Goal: Task Accomplishment & Management: Complete application form

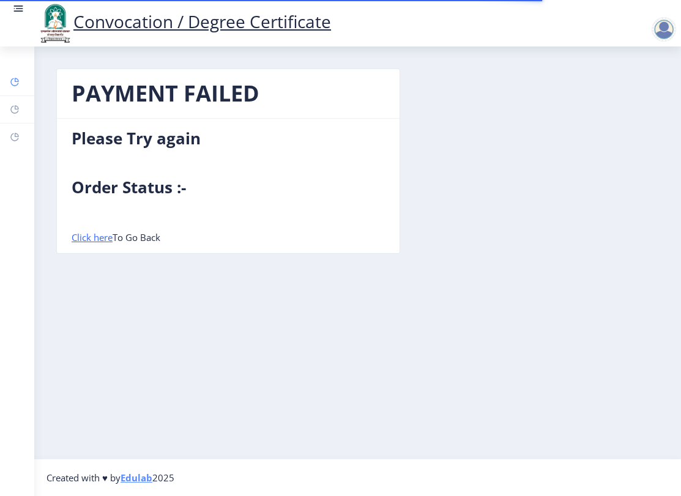
click at [13, 80] on rect at bounding box center [15, 82] width 10 height 10
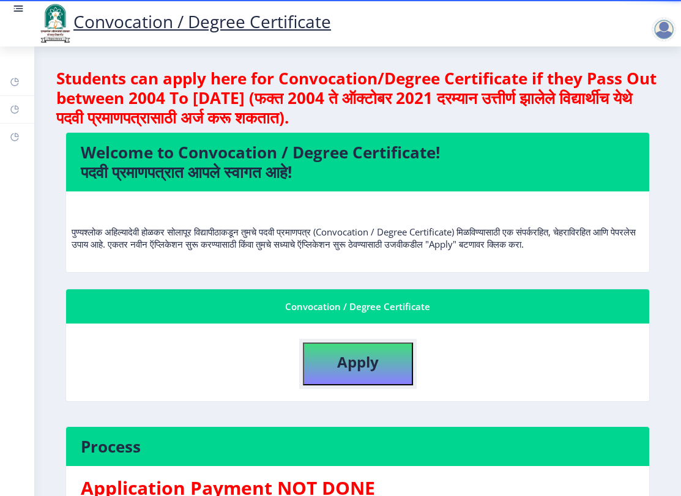
click at [368, 372] on b "Apply" at bounding box center [358, 362] width 42 height 20
select select
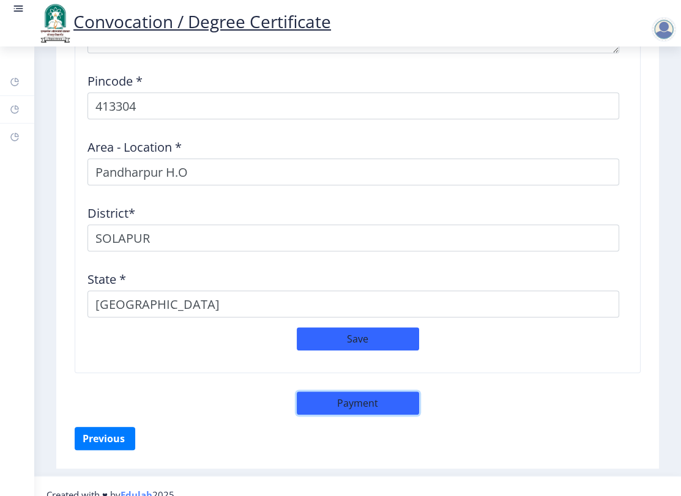
click at [380, 391] on button "Payment" at bounding box center [358, 402] width 122 height 23
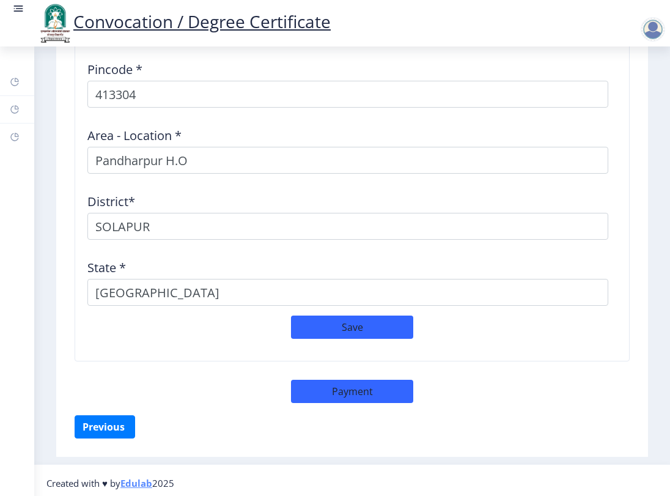
scroll to position [1730, 0]
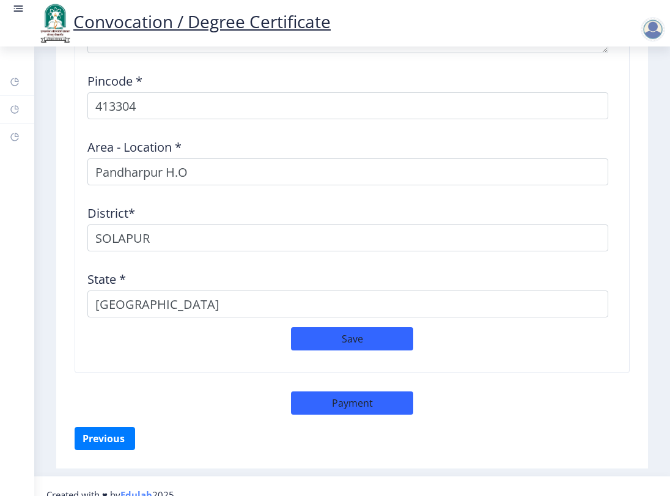
select select "sealed"
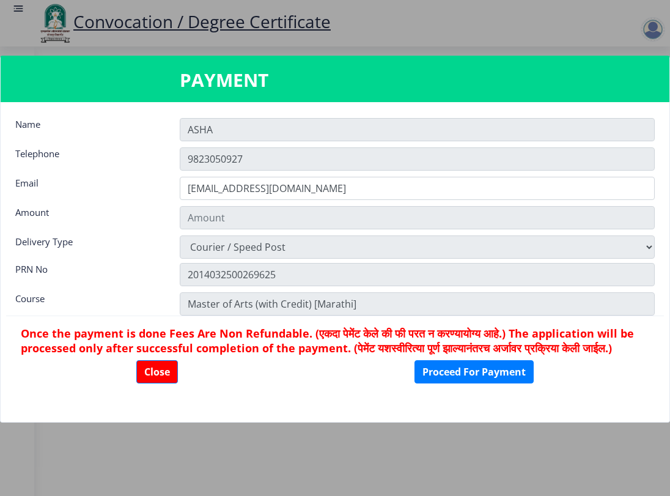
type input "1885"
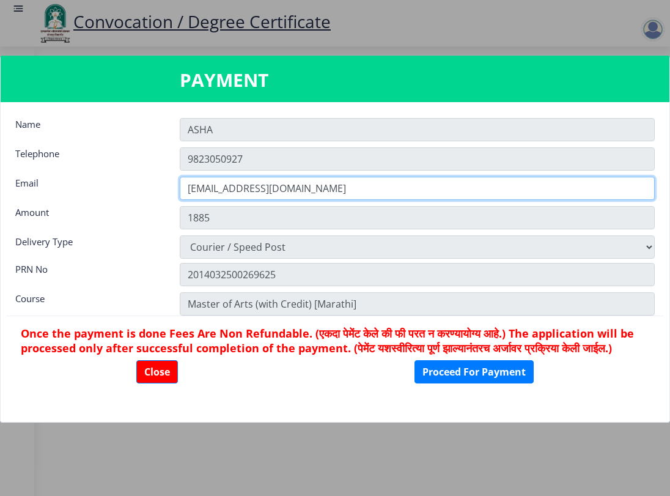
click at [187, 190] on input "ASHAMOLAK9@GMAIL.COM" at bounding box center [417, 188] width 475 height 23
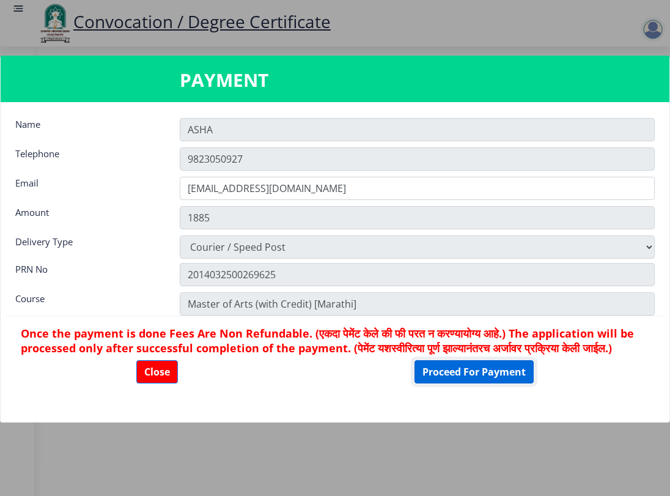
click at [506, 382] on button "Proceed For Payment" at bounding box center [474, 371] width 119 height 23
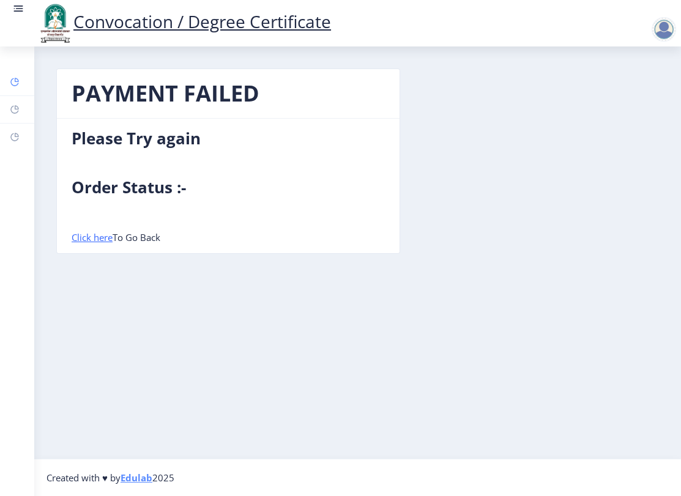
click at [21, 87] on link "Dashboard" at bounding box center [17, 81] width 34 height 27
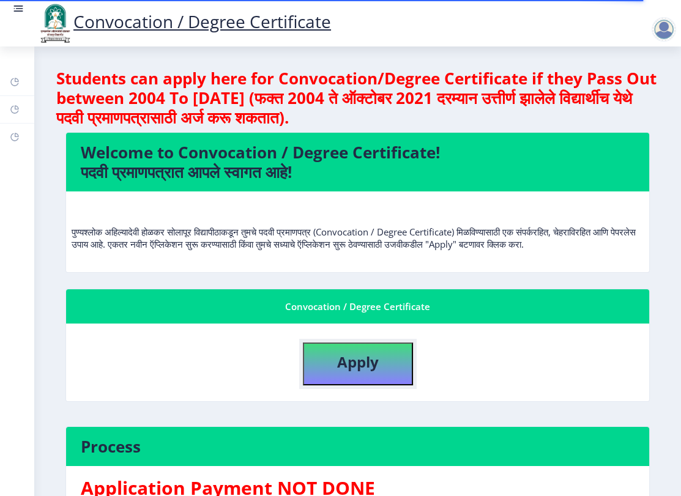
click at [353, 371] on b "Apply" at bounding box center [358, 362] width 42 height 20
select select
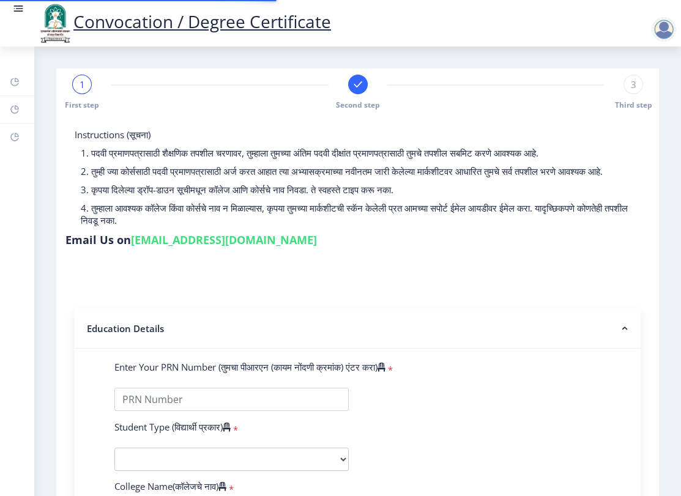
type input "2014032500269625"
select select "External"
select select "2016"
select select "May"
select select "FIRST CLASS"
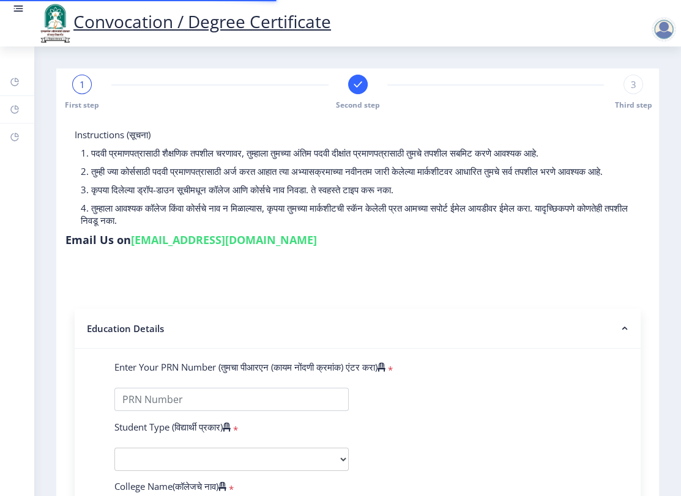
type input "133913"
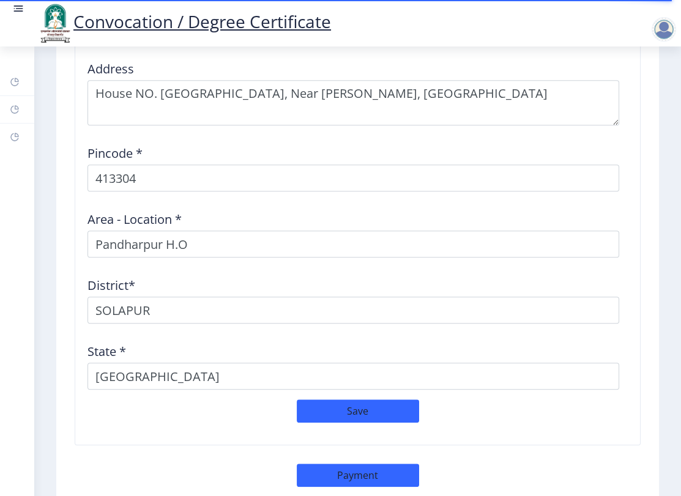
scroll to position [1673, 0]
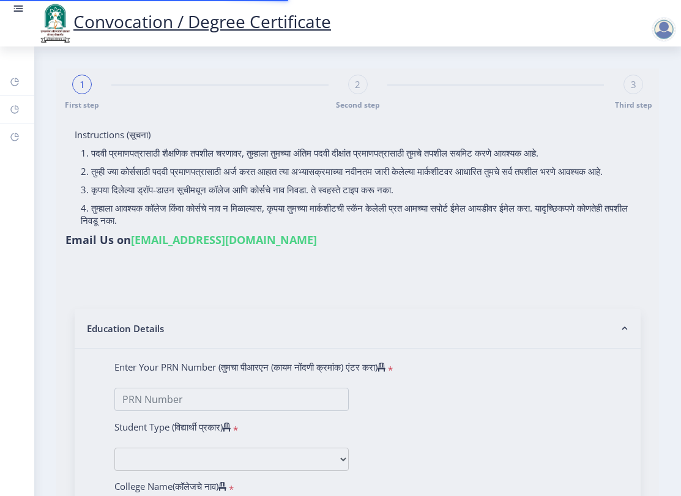
select select
type input "2014032500269625"
select select "External"
select select "2016"
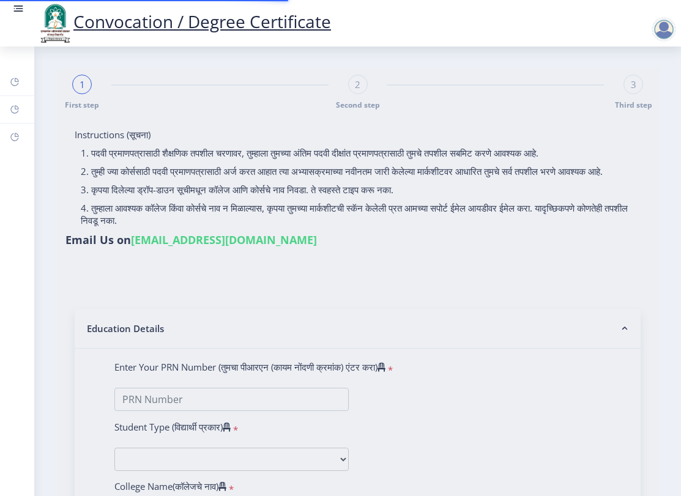
select select "May"
select select "FIRST CLASS"
type input "133913"
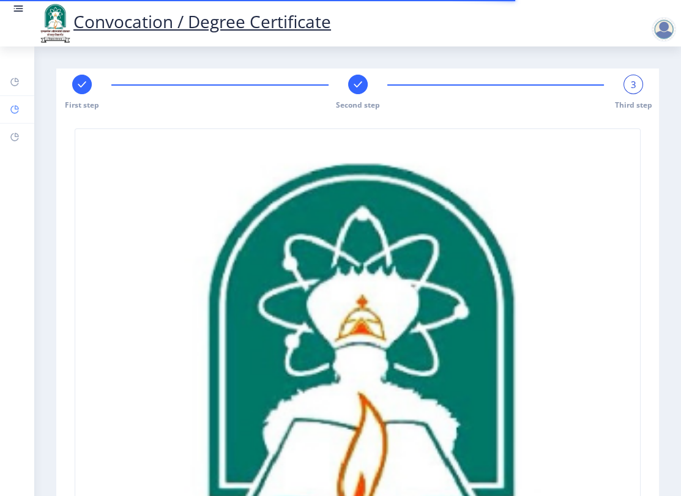
click at [12, 105] on rect at bounding box center [15, 110] width 10 height 10
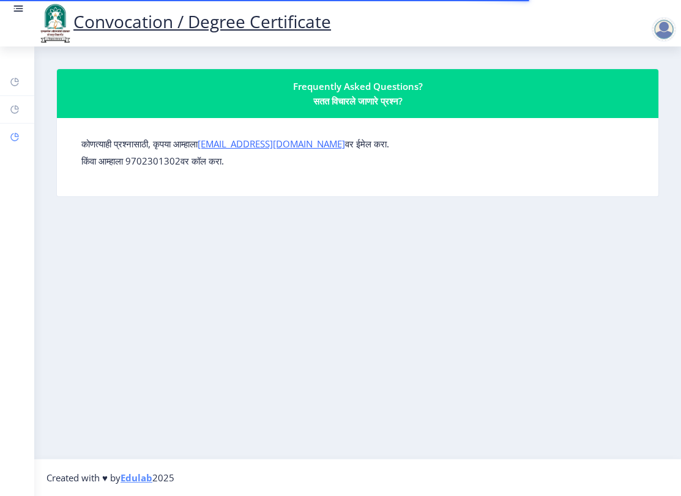
click at [18, 127] on link "Profile" at bounding box center [17, 137] width 34 height 27
select select
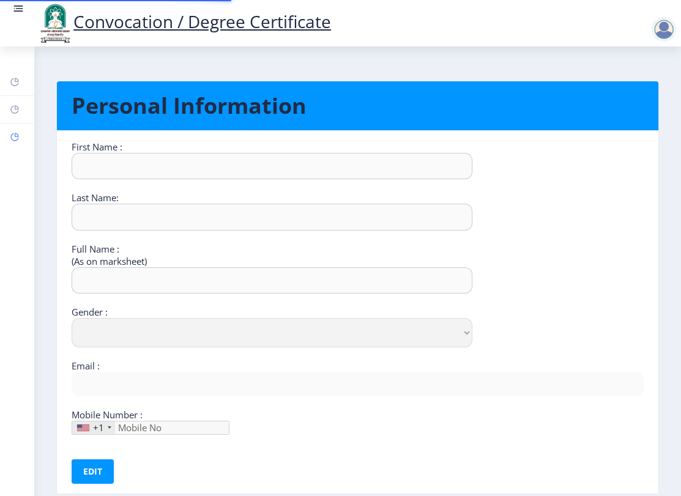
type input "ASHA"
type input "[PERSON_NAME]"
type input "[PERSON_NAME] [PERSON_NAME]"
select select "[DEMOGRAPHIC_DATA]"
type input "[EMAIL_ADDRESS][DOMAIN_NAME]"
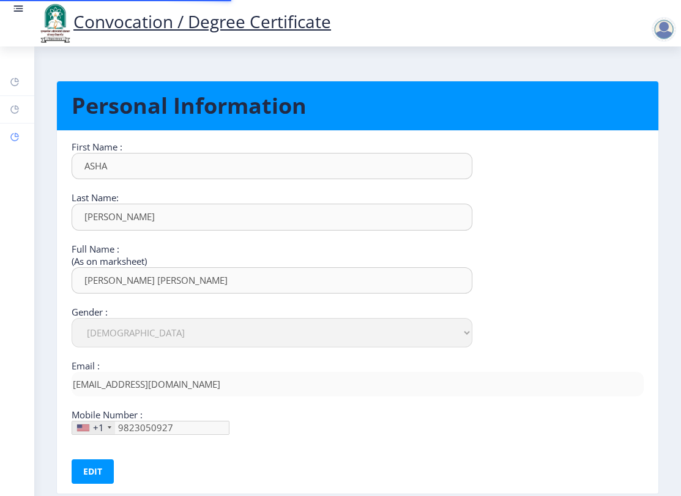
type input "[PHONE_NUMBER]"
click at [12, 85] on rect at bounding box center [15, 82] width 10 height 10
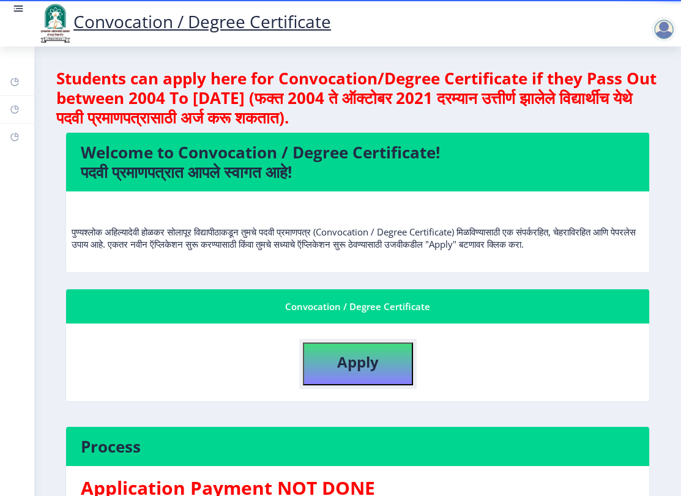
click at [384, 372] on button "Apply" at bounding box center [358, 363] width 110 height 43
select select
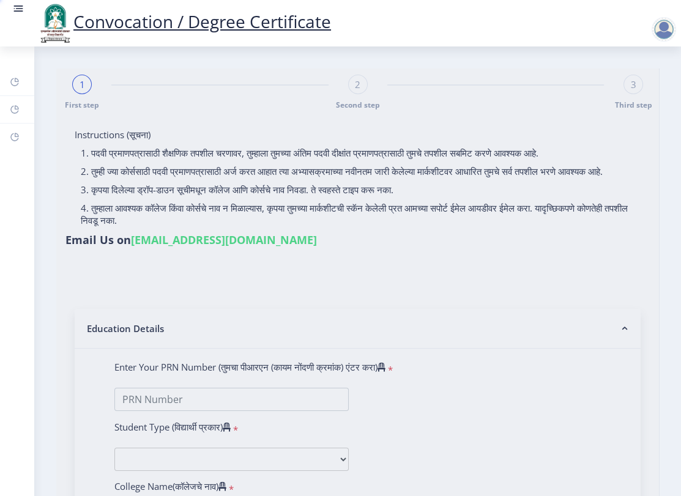
type input "[PERSON_NAME] [PERSON_NAME]"
type input "SHARADA"
type input "2014032500269625"
select select "External"
select select "2016"
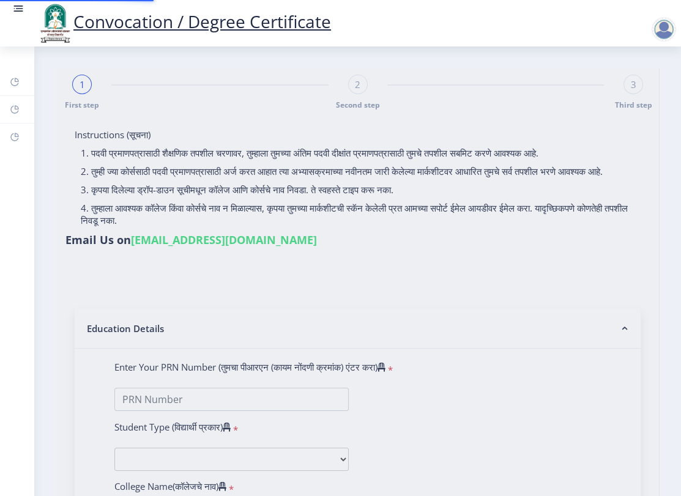
select select "May"
select select "FIRST CLASS"
type input "133913"
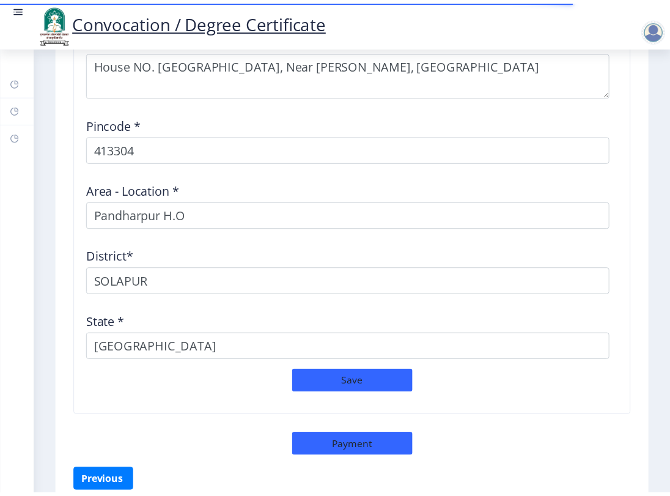
scroll to position [1742, 0]
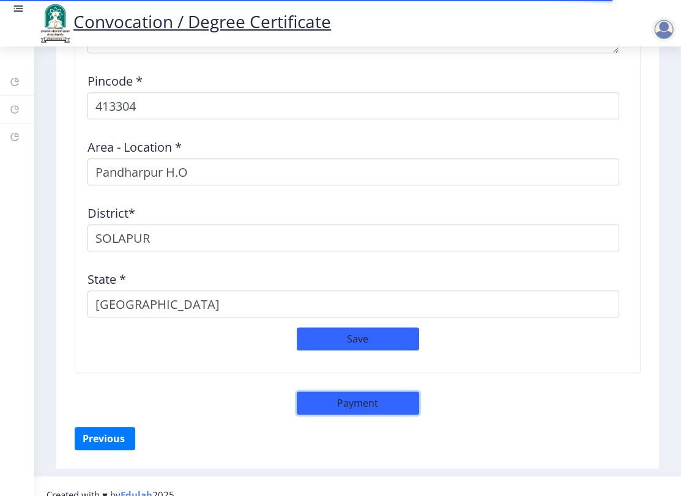
click at [377, 391] on button "Payment" at bounding box center [358, 402] width 122 height 23
select select "sealed"
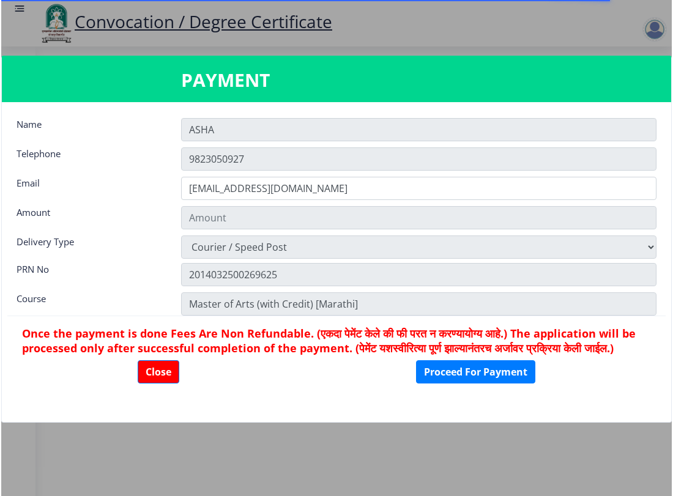
scroll to position [1730, 0]
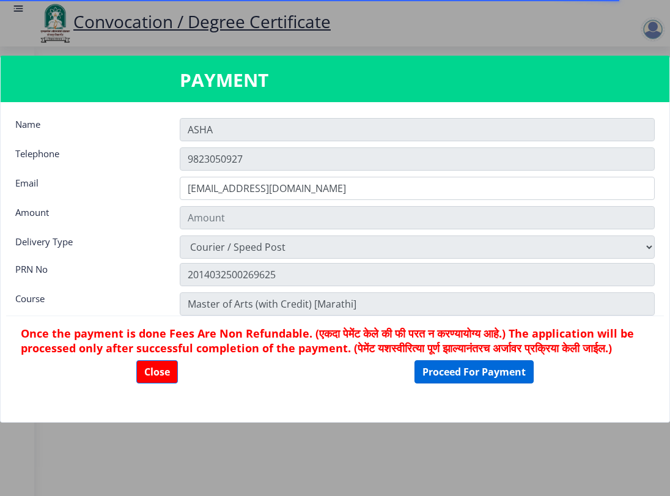
type input "1885"
click at [498, 383] on button "Proceed For Payment" at bounding box center [474, 371] width 119 height 23
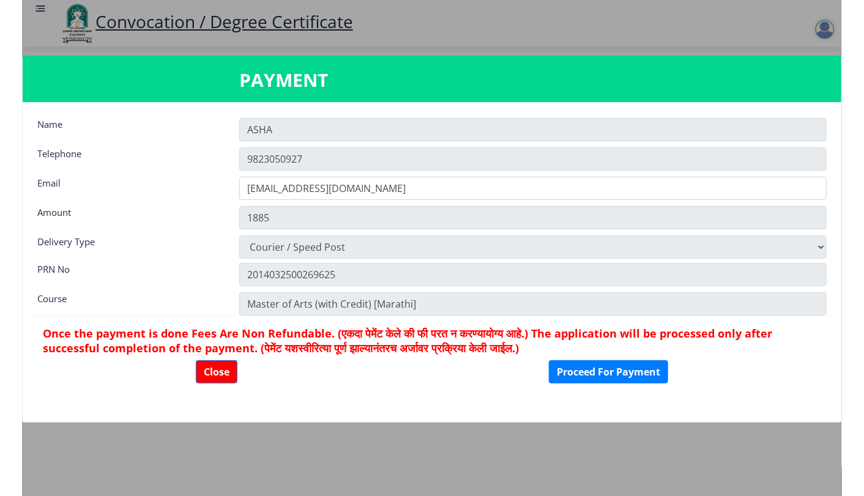
scroll to position [982, 0]
